Goal: Information Seeking & Learning: Learn about a topic

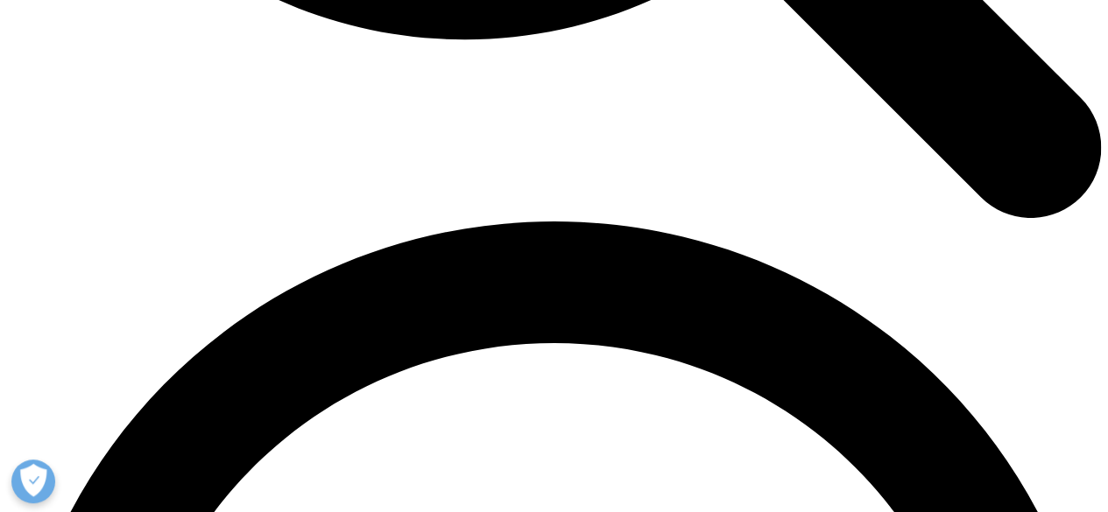
scroll to position [1735, 0]
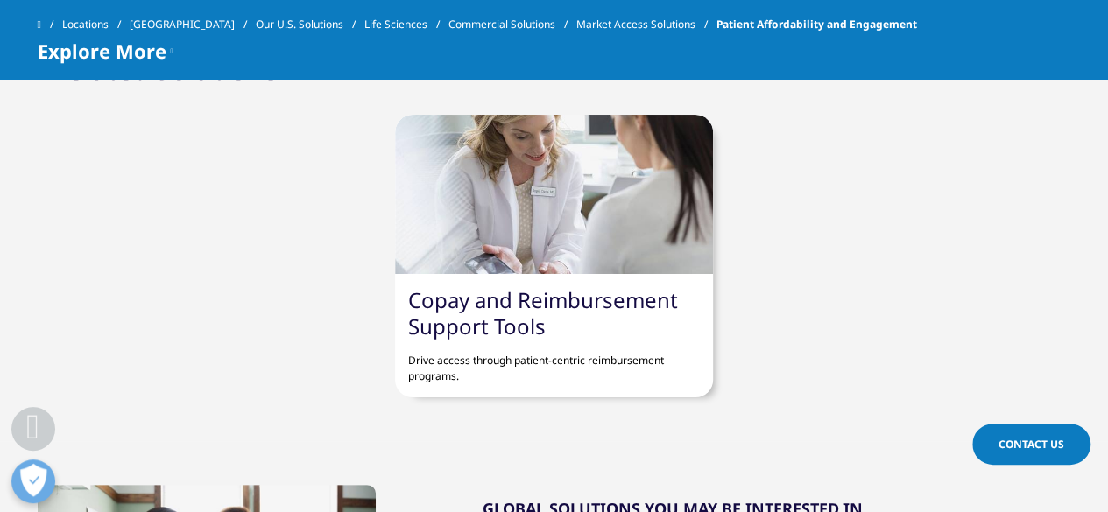
scroll to position [1061, 0]
click at [525, 239] on div at bounding box center [554, 195] width 318 height 159
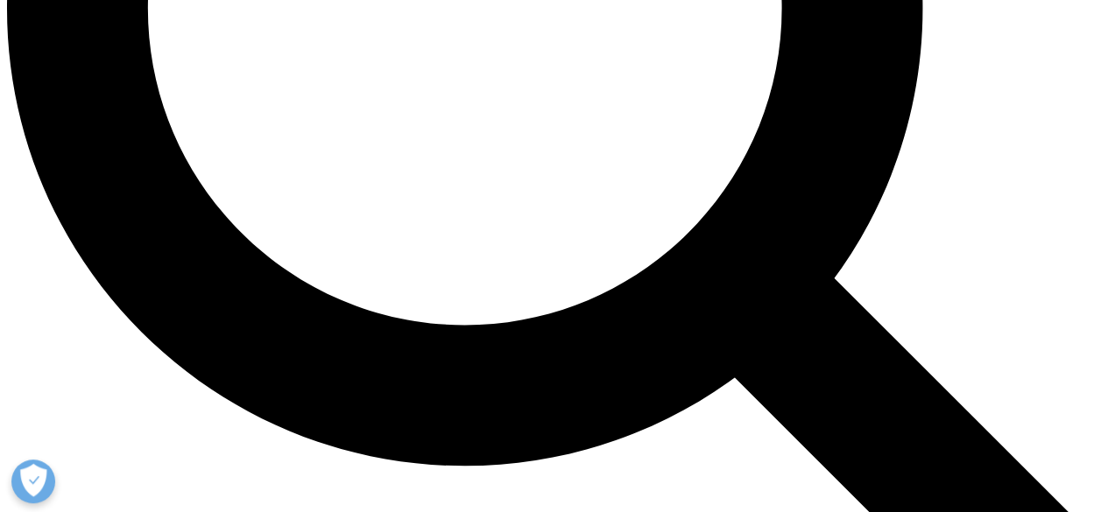
scroll to position [1710, 0]
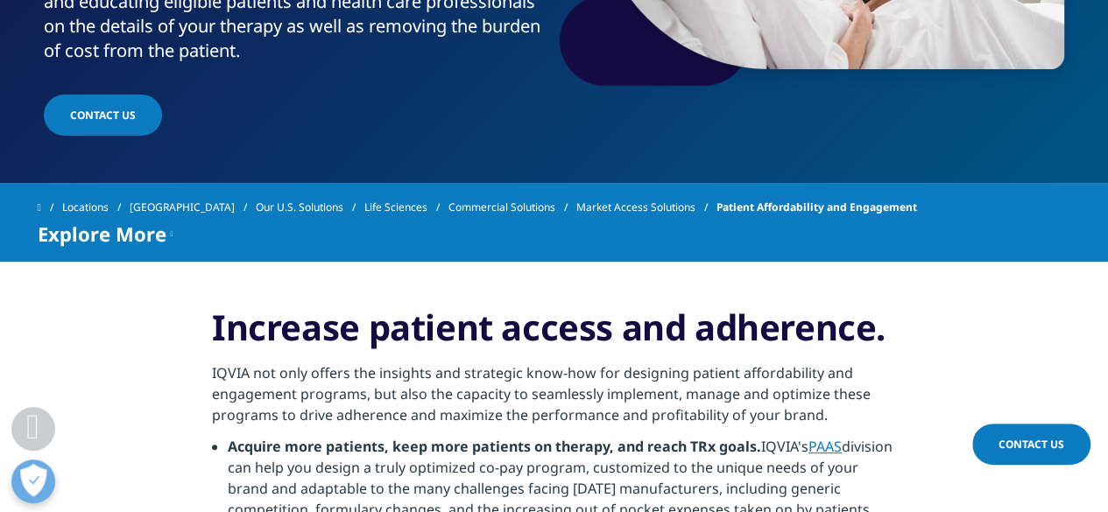
scroll to position [524, 0]
